Goal: Information Seeking & Learning: Learn about a topic

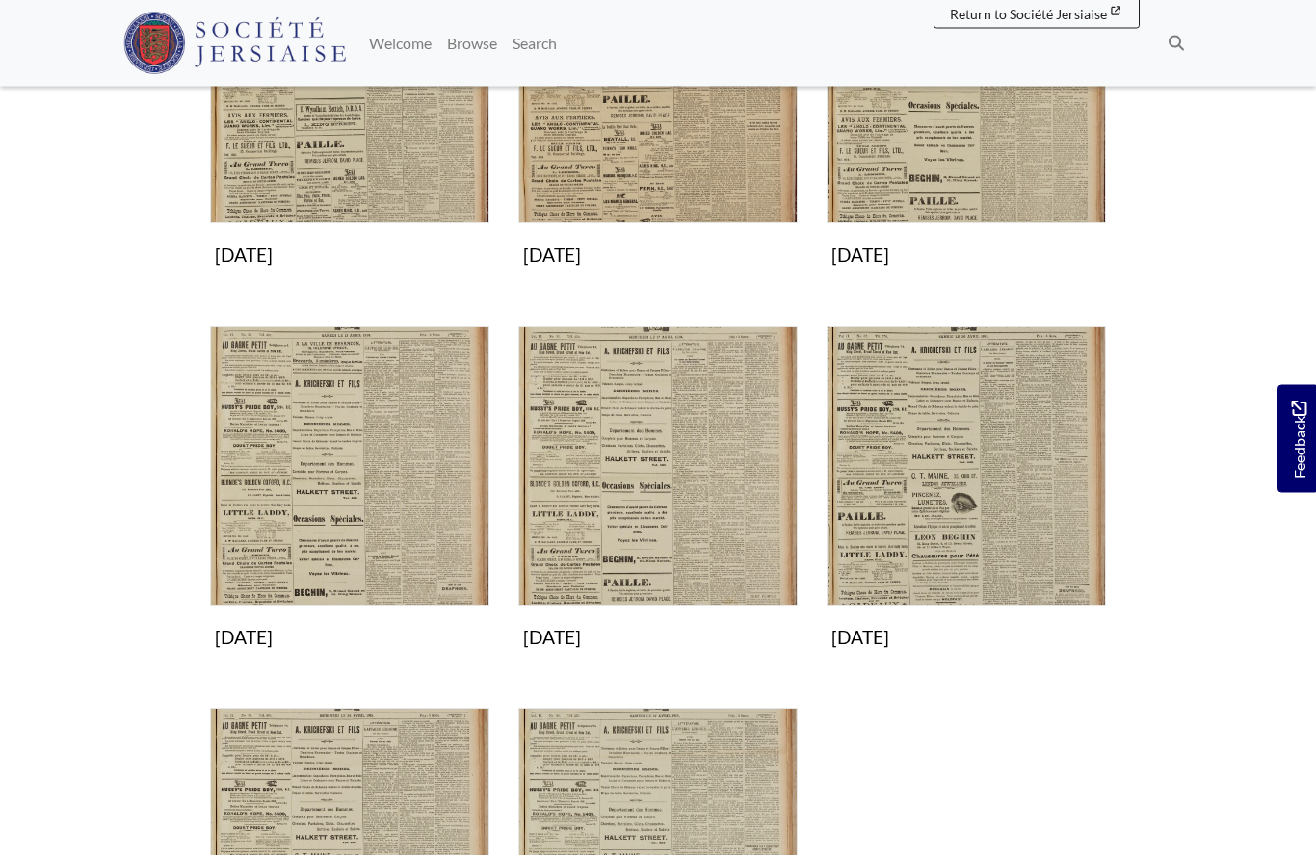
scroll to position [459, 0]
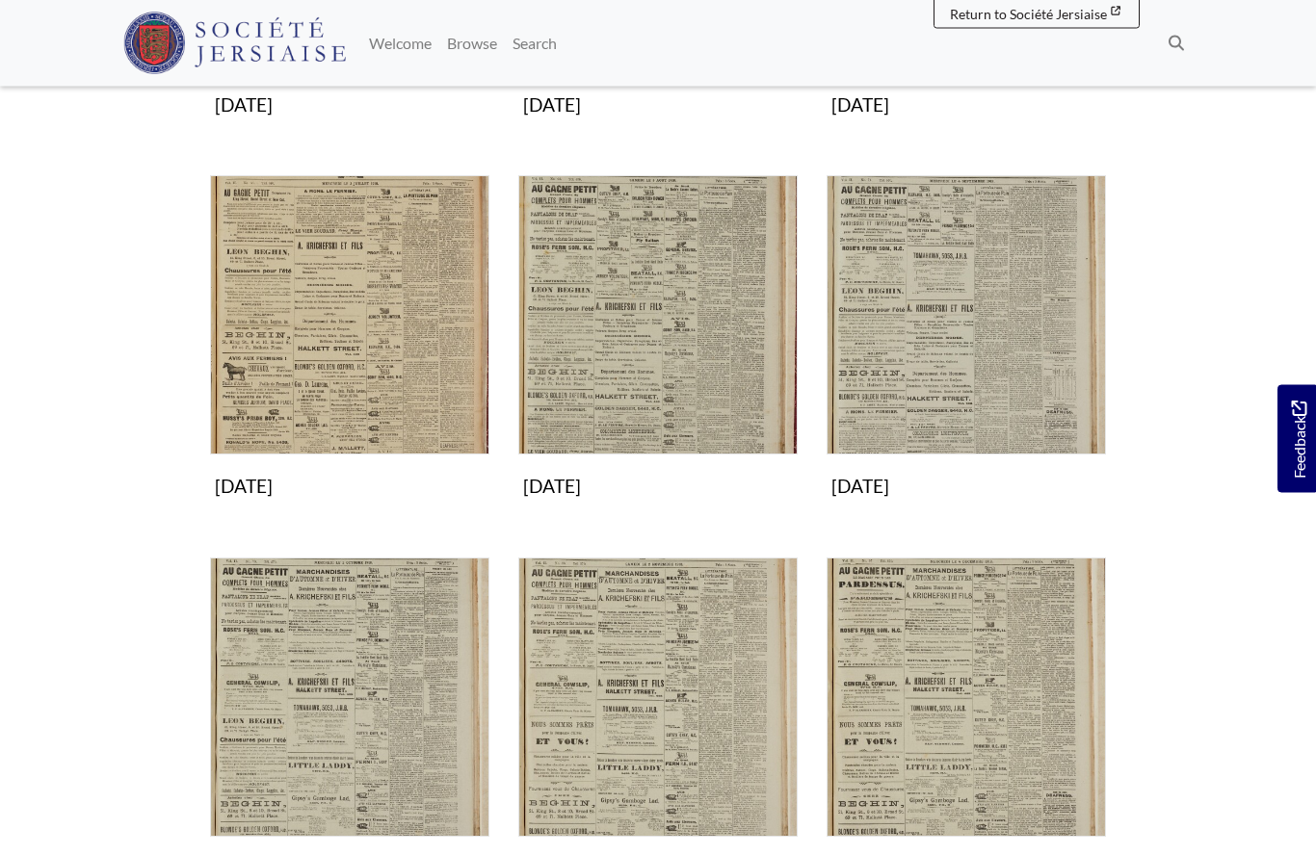
scroll to position [999, 0]
click at [1012, 332] on img "Subcollection" at bounding box center [965, 313] width 279 height 279
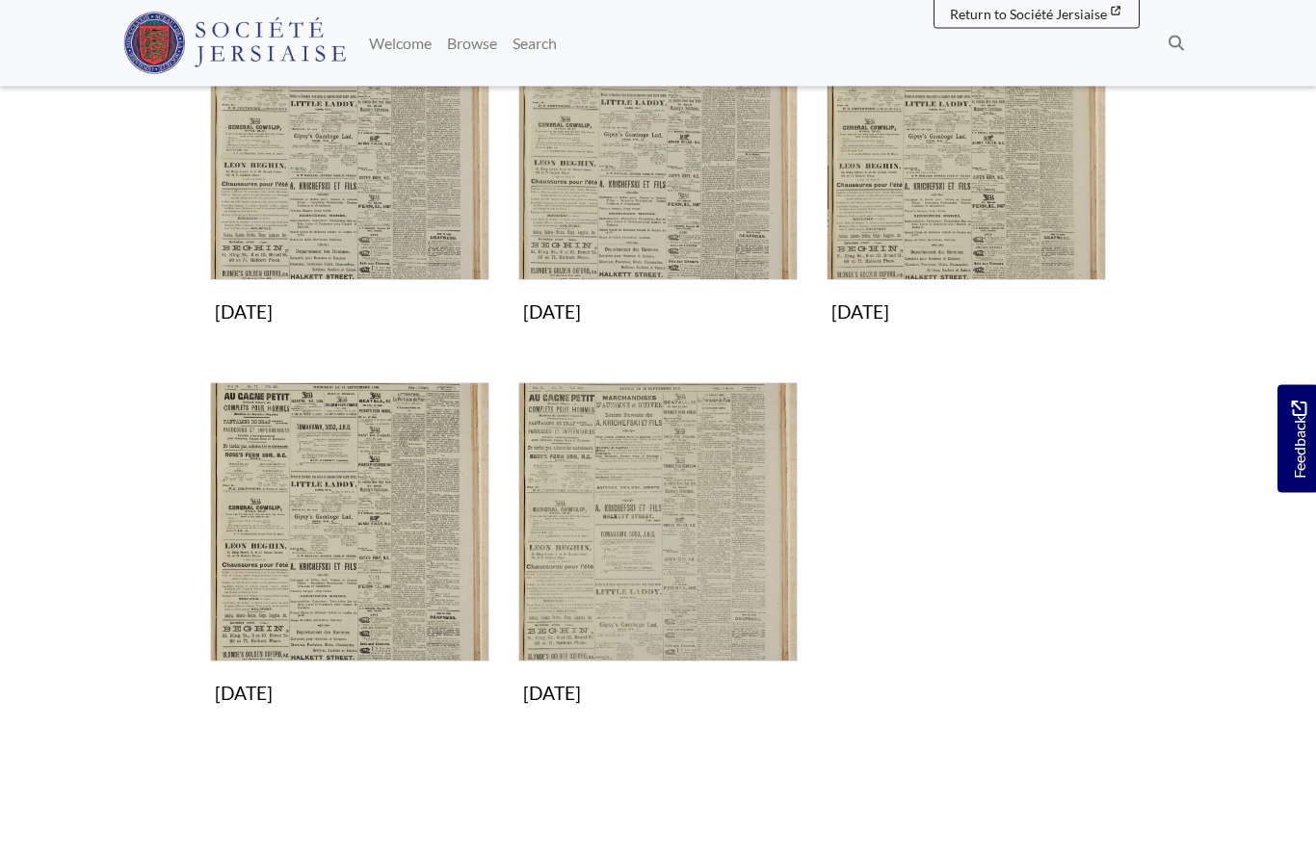
scroll to position [791, 0]
click at [307, 491] on img "Subcollection" at bounding box center [349, 521] width 279 height 279
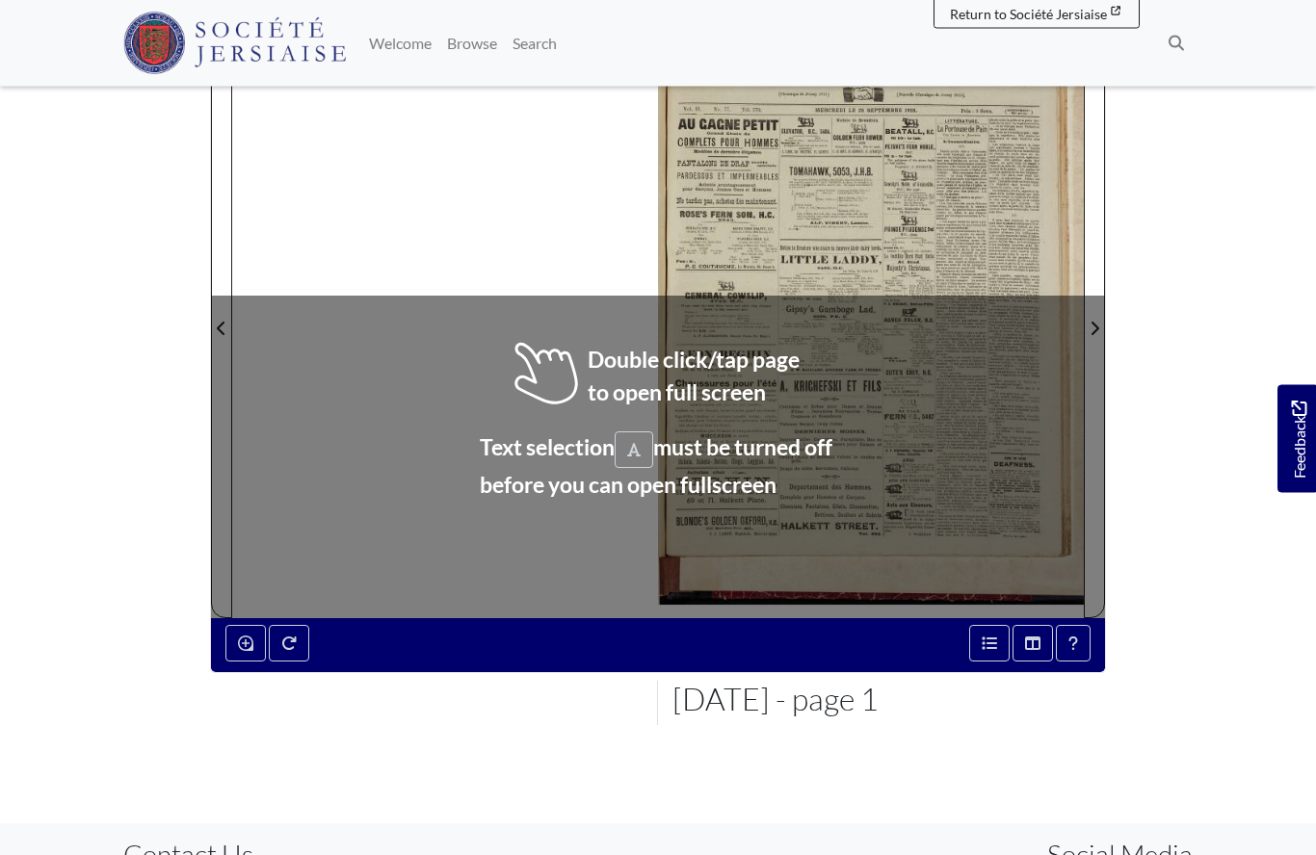
scroll to position [283, 0]
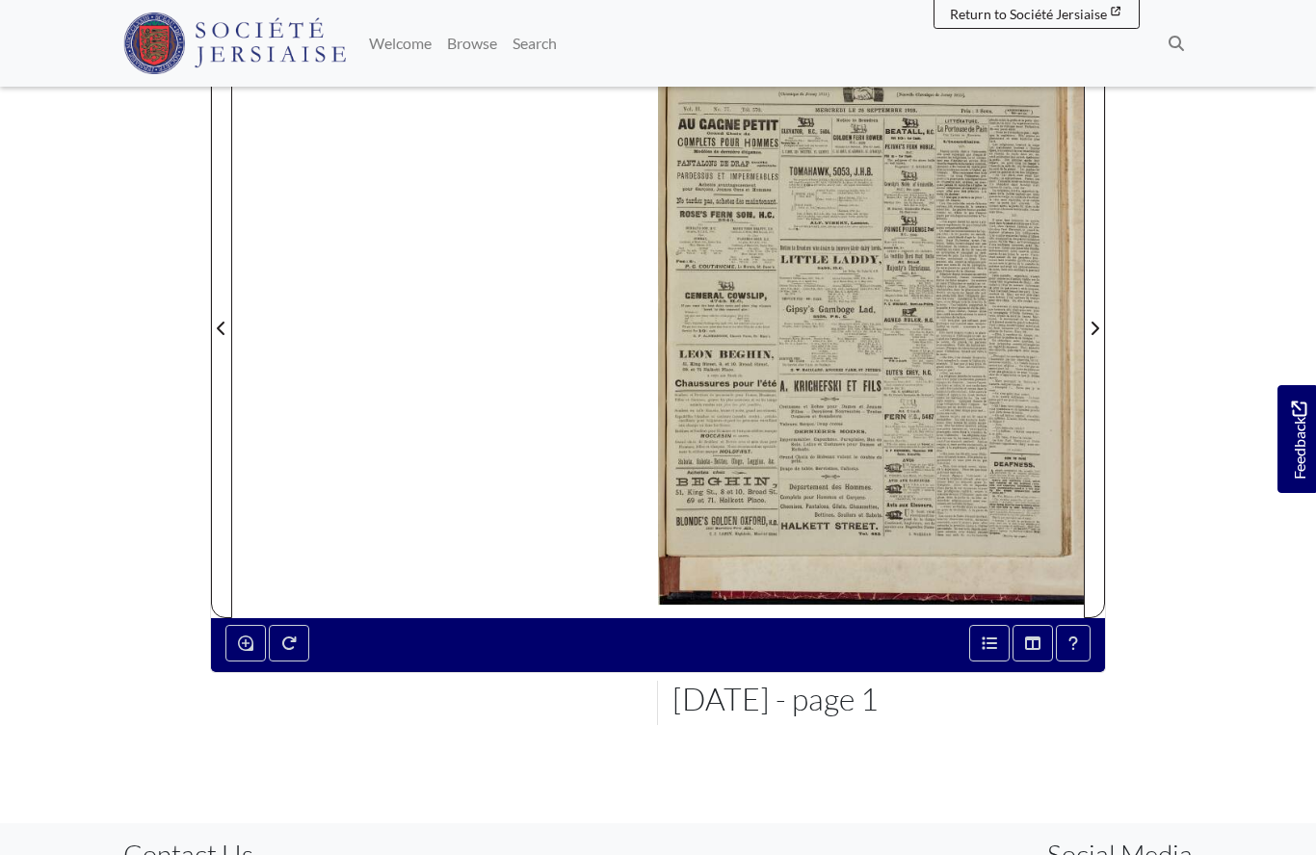
click at [1091, 327] on icon "Next Page" at bounding box center [1094, 328] width 10 height 15
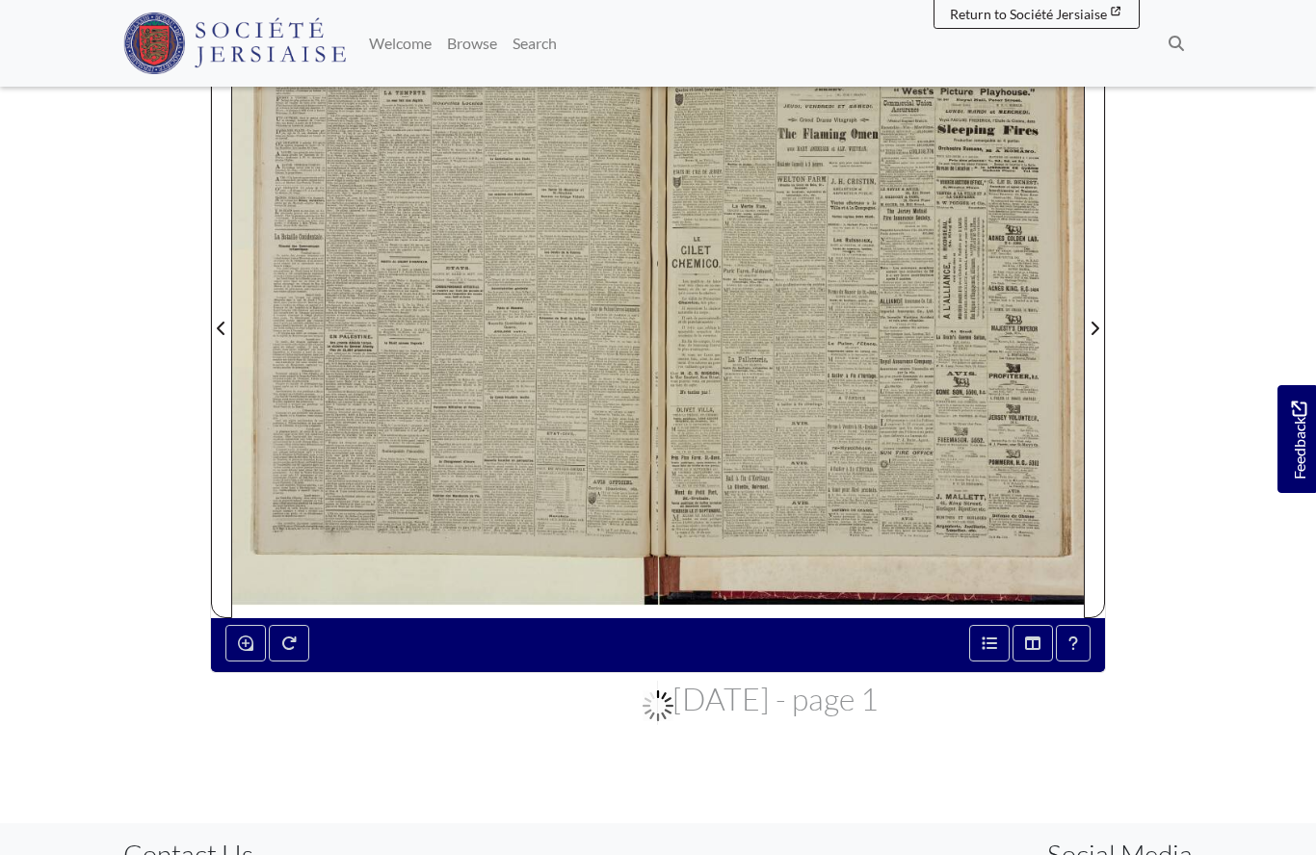
scroll to position [367, 0]
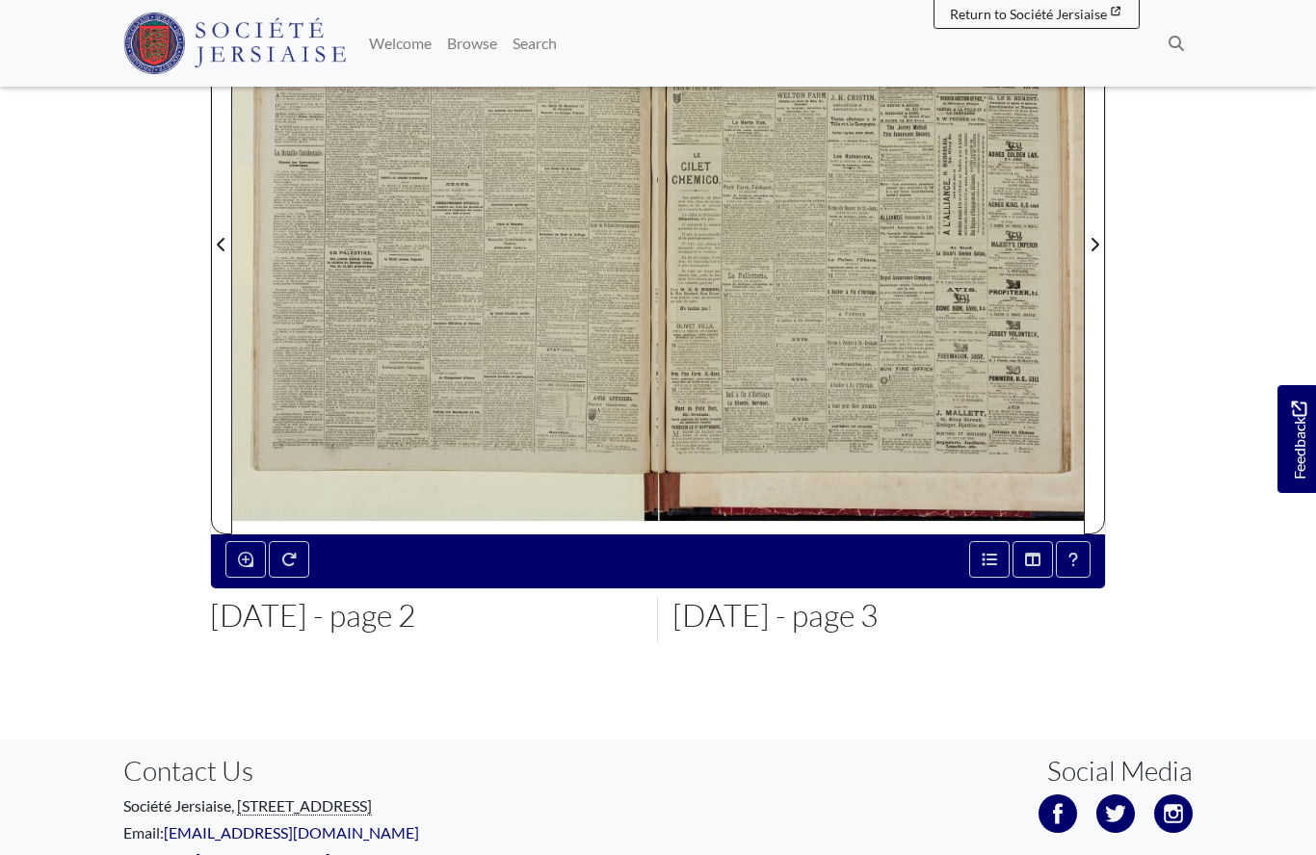
click at [530, 266] on div at bounding box center [445, 233] width 426 height 602
